Goal: Contribute content

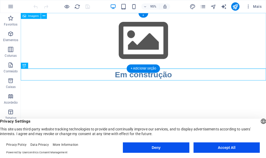
click at [153, 45] on figure at bounding box center [150, 42] width 258 height 58
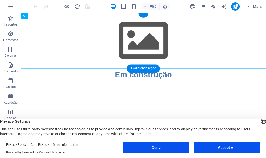
click at [143, 16] on div "+" at bounding box center [143, 15] width 10 height 4
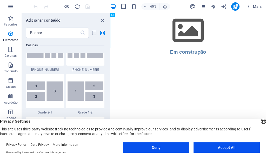
scroll to position [909, 0]
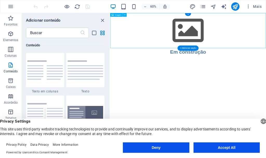
click at [228, 42] on figure at bounding box center [240, 42] width 260 height 58
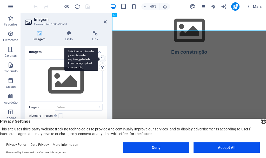
click at [98, 58] on div "Selecione arquivos do gerenciador de arquivos, galeria de fotos ou faça upload …" at bounding box center [81, 59] width 34 height 23
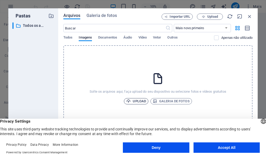
click at [142, 102] on span "Upload" at bounding box center [136, 101] width 20 height 6
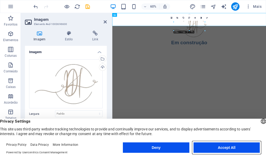
click at [210, 145] on button "Accept All" at bounding box center [227, 147] width 66 height 10
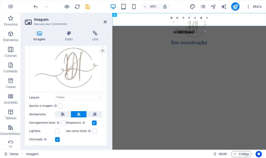
scroll to position [44, 0]
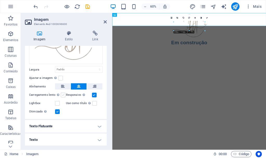
click at [63, 94] on label at bounding box center [63, 94] width 5 height 5
click at [0, 0] on input "Carregamento lento Carregar imagens após o carregamento da página melhora a vel…" at bounding box center [0, 0] width 0 height 0
click at [62, 94] on label at bounding box center [63, 94] width 5 height 5
click at [0, 0] on input "Carregamento lento Carregar imagens após o carregamento da página melhora a vel…" at bounding box center [0, 0] width 0 height 0
click at [70, 34] on icon at bounding box center [68, 33] width 25 height 5
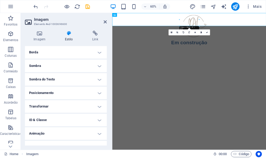
scroll to position [64, 0]
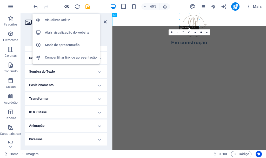
click at [65, 6] on icon "button" at bounding box center [67, 7] width 6 height 6
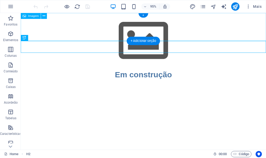
click at [155, 26] on figure at bounding box center [150, 42] width 258 height 58
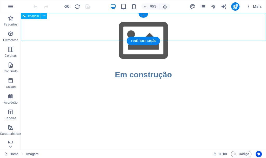
click at [155, 26] on figure at bounding box center [150, 42] width 258 height 58
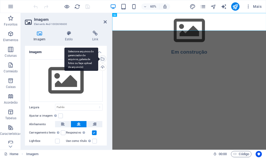
click at [103, 58] on div "Selecione arquivos do gerenciador de arquivos, galeria de fotos ou faça upload …" at bounding box center [102, 59] width 8 height 8
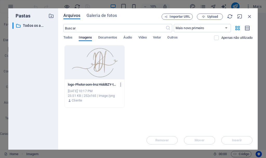
click at [99, 72] on div at bounding box center [95, 62] width 60 height 34
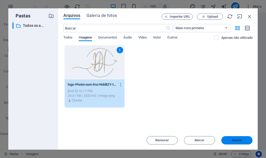
drag, startPoint x: 236, startPoint y: 140, endPoint x: 207, endPoint y: 209, distance: 75.9
click at [236, 140] on span "Inserir" at bounding box center [237, 139] width 10 height 3
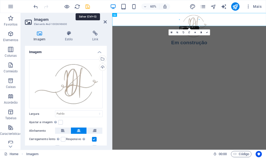
click at [88, 8] on icon "save" at bounding box center [88, 7] width 6 height 6
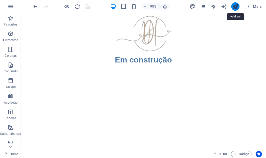
click at [237, 7] on icon "publish" at bounding box center [235, 7] width 6 height 6
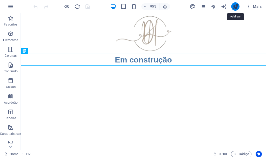
click at [236, 7] on icon "publish" at bounding box center [235, 7] width 6 height 6
